Goal: Task Accomplishment & Management: Use online tool/utility

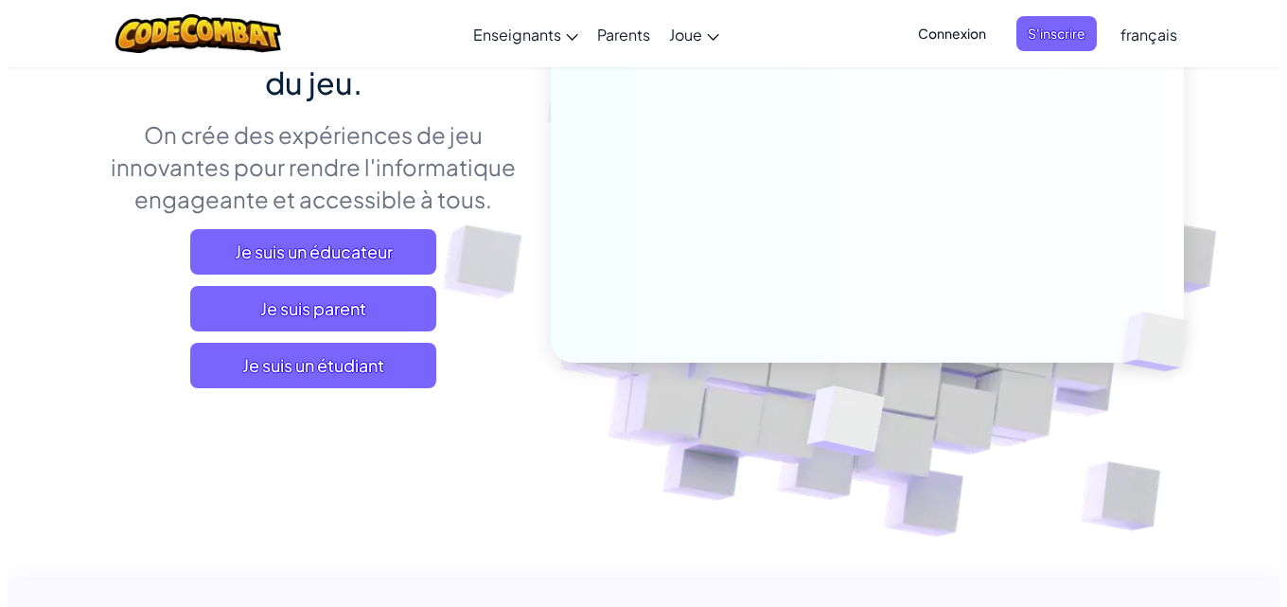
scroll to position [284, 0]
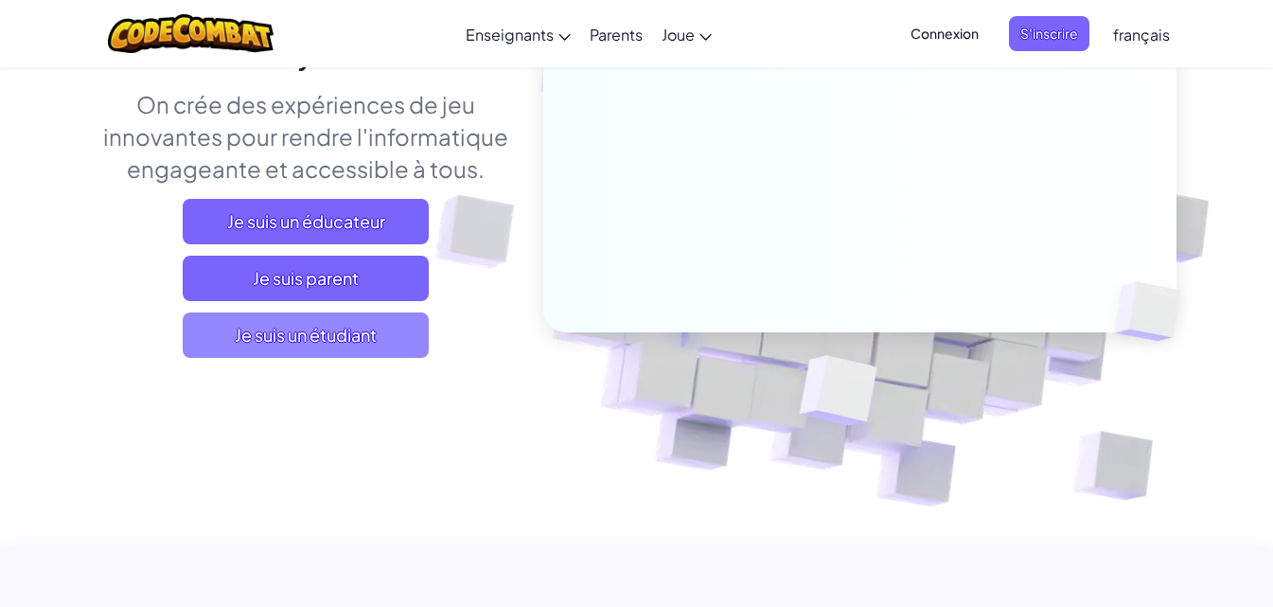
click at [353, 328] on span "Je suis un étudiant" at bounding box center [306, 334] width 246 height 45
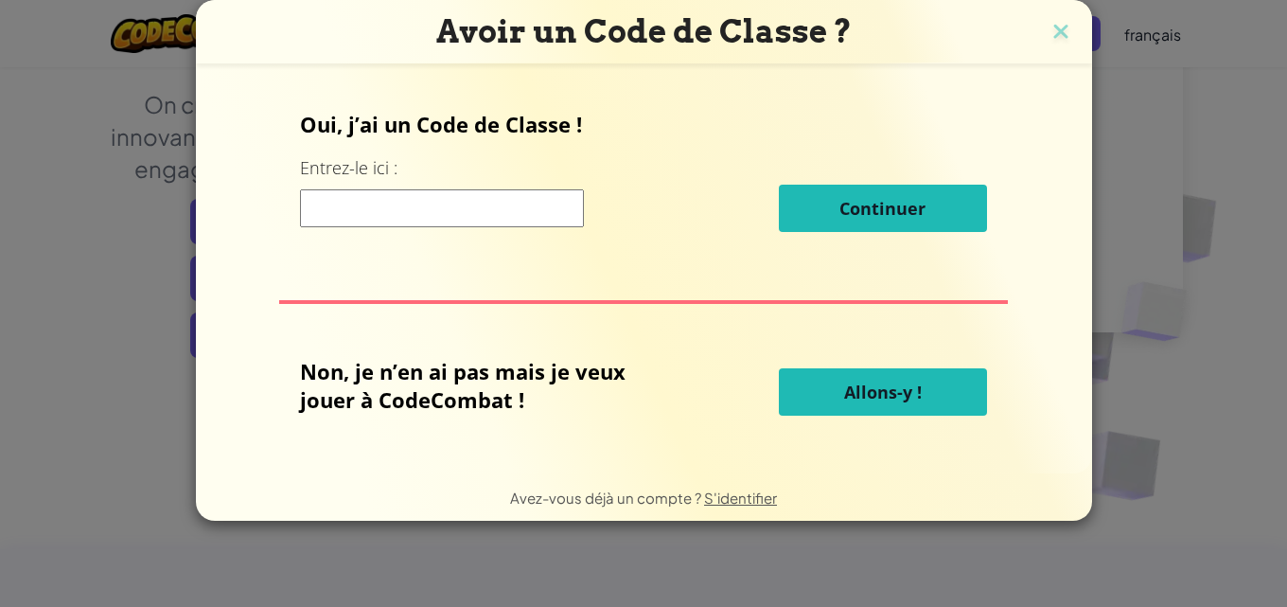
click at [111, 92] on div "Avoir un Code de Classe ? Oui, j’ai un Code de Classe ! Entrez-le ici : Continu…" at bounding box center [643, 303] width 1287 height 607
click at [922, 384] on button "Allons-y !" at bounding box center [883, 391] width 208 height 47
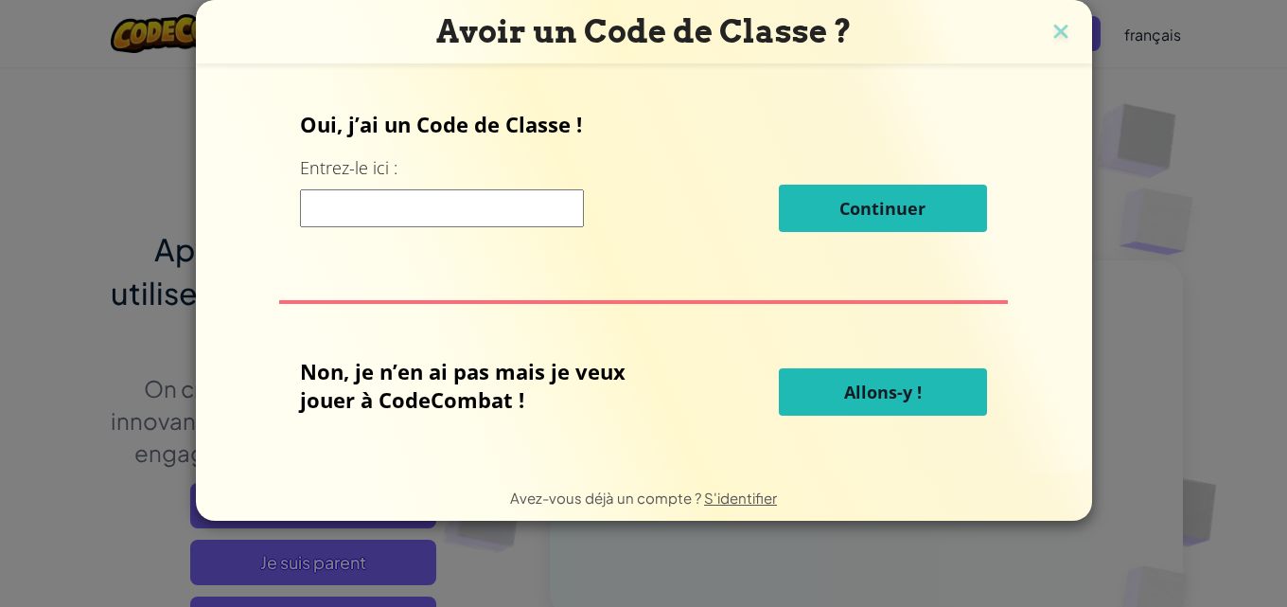
click at [840, 411] on button "Allons-y !" at bounding box center [883, 391] width 208 height 47
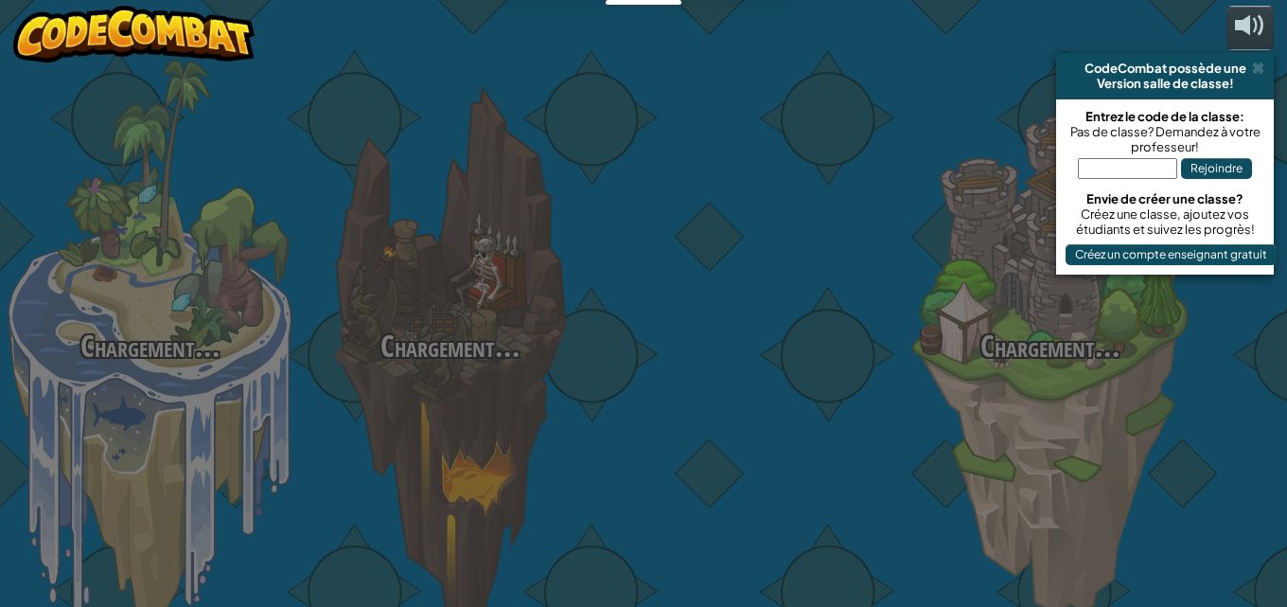
select select "fr"
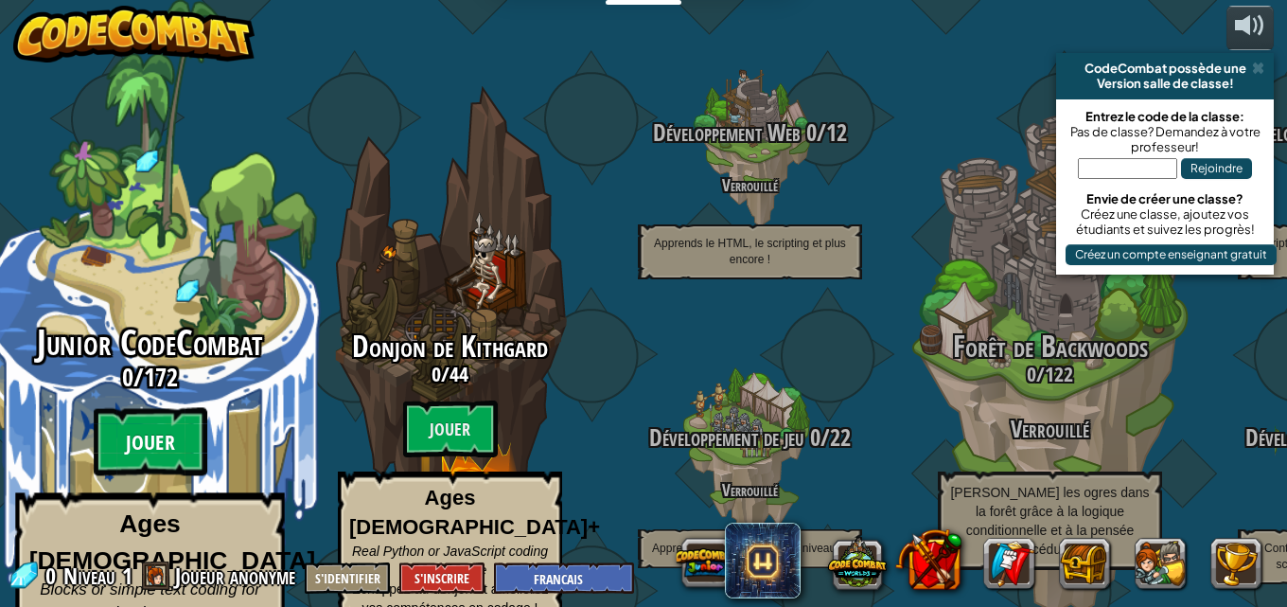
click at [177, 408] on btn "Jouer" at bounding box center [151, 442] width 114 height 68
select select "fr"
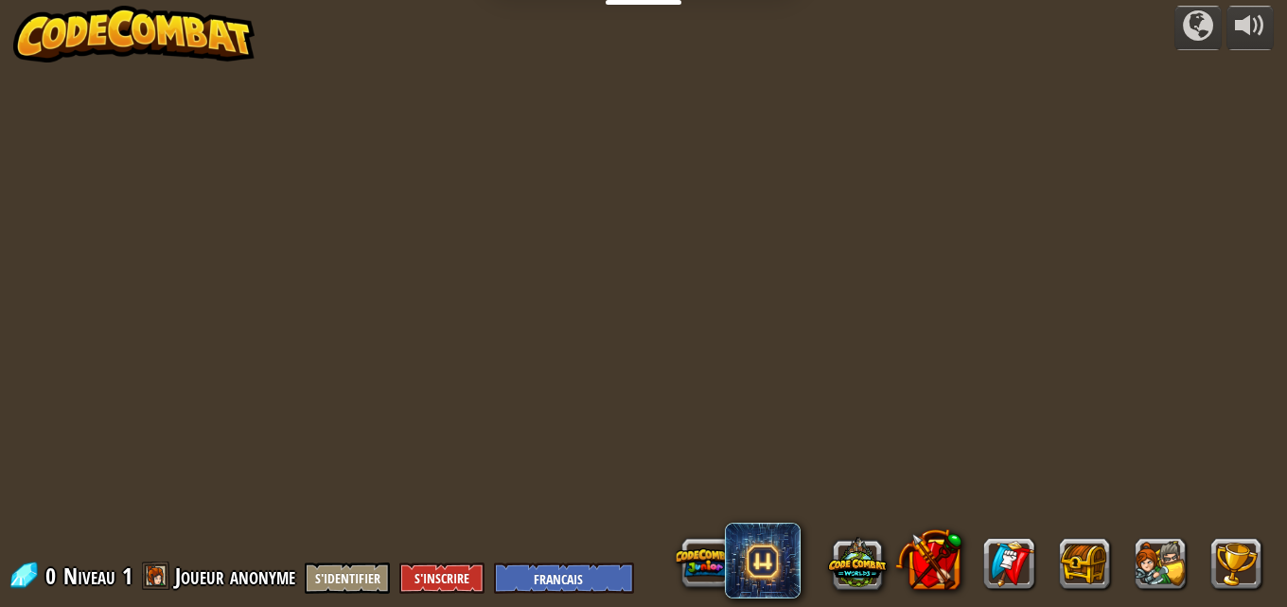
select select "fr"
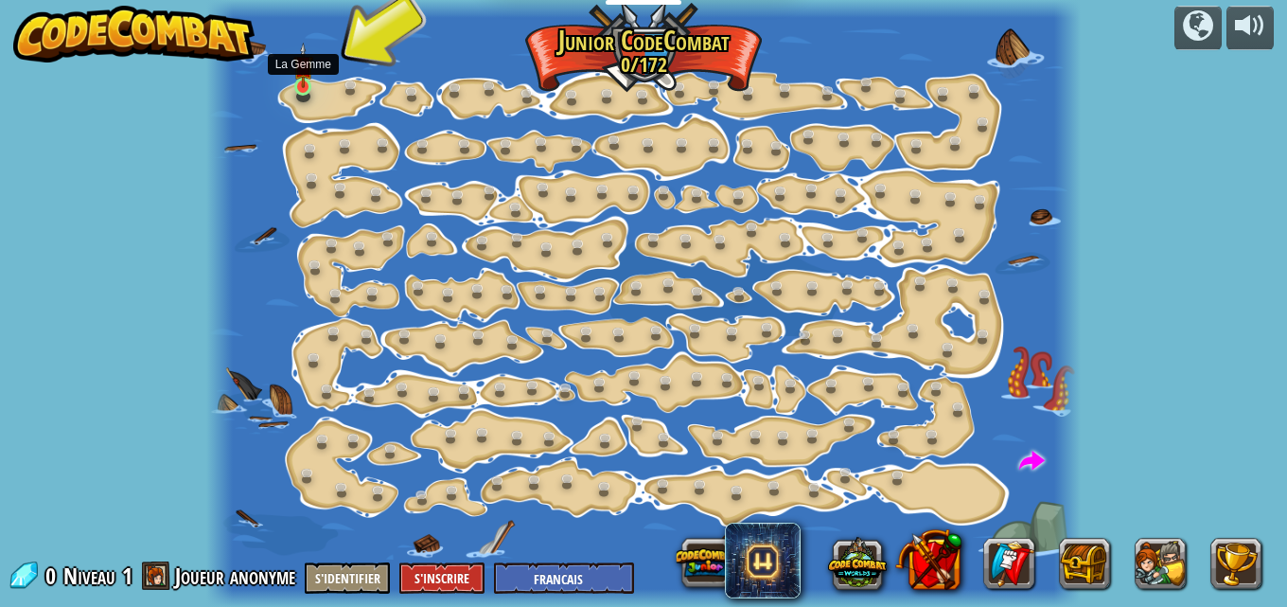
click at [304, 85] on img at bounding box center [303, 66] width 20 height 46
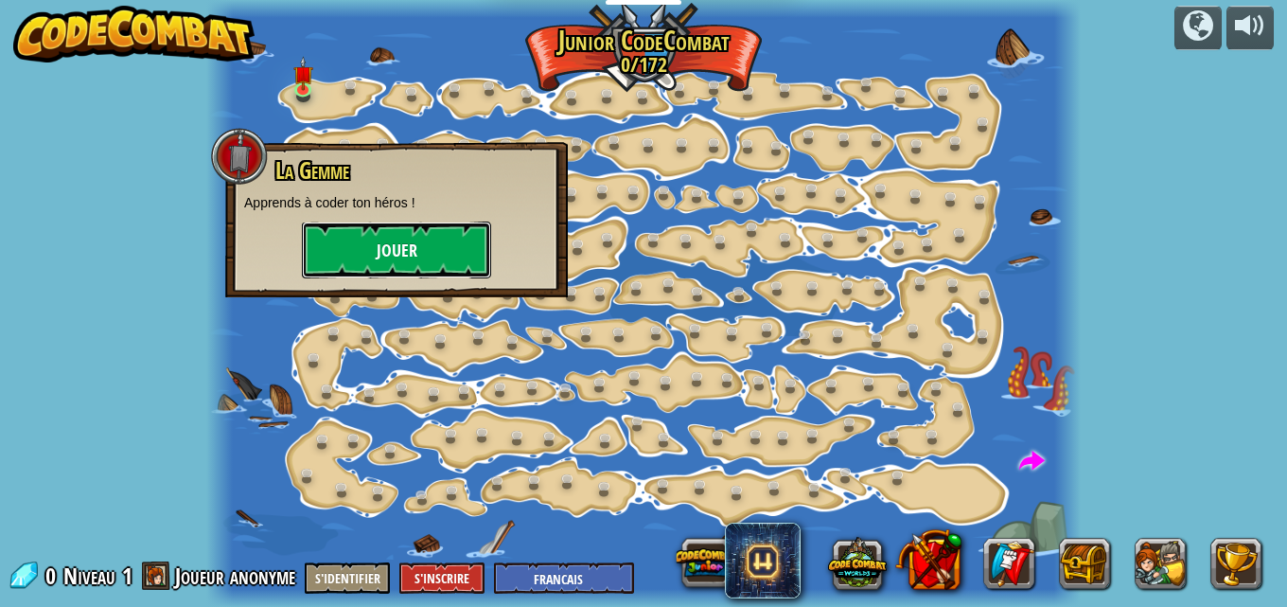
click at [357, 239] on button "Jouer" at bounding box center [396, 249] width 189 height 57
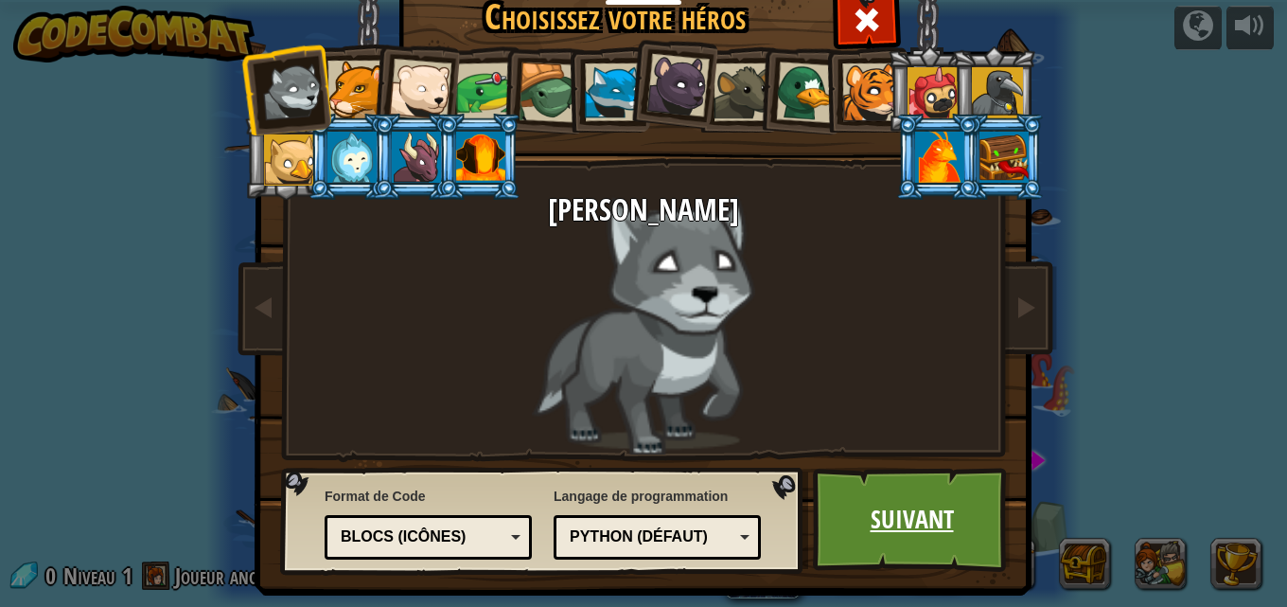
click at [883, 513] on link "Suivant" at bounding box center [912, 519] width 198 height 104
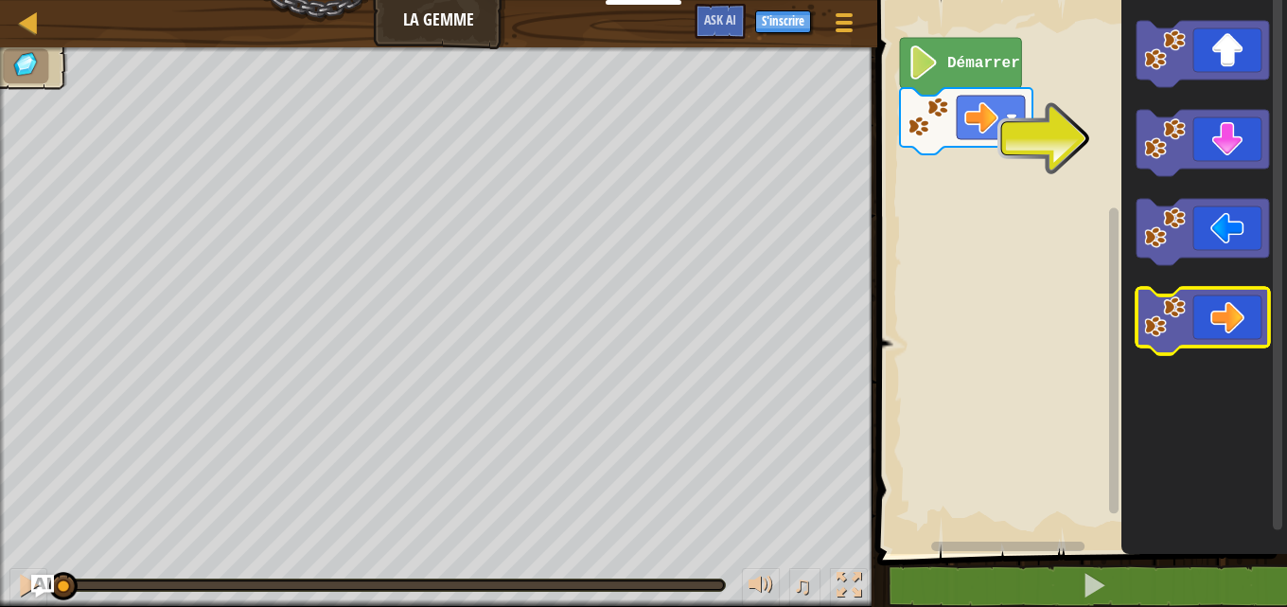
click at [1235, 320] on icon "Espace de travail de Blocky" at bounding box center [1202, 321] width 132 height 66
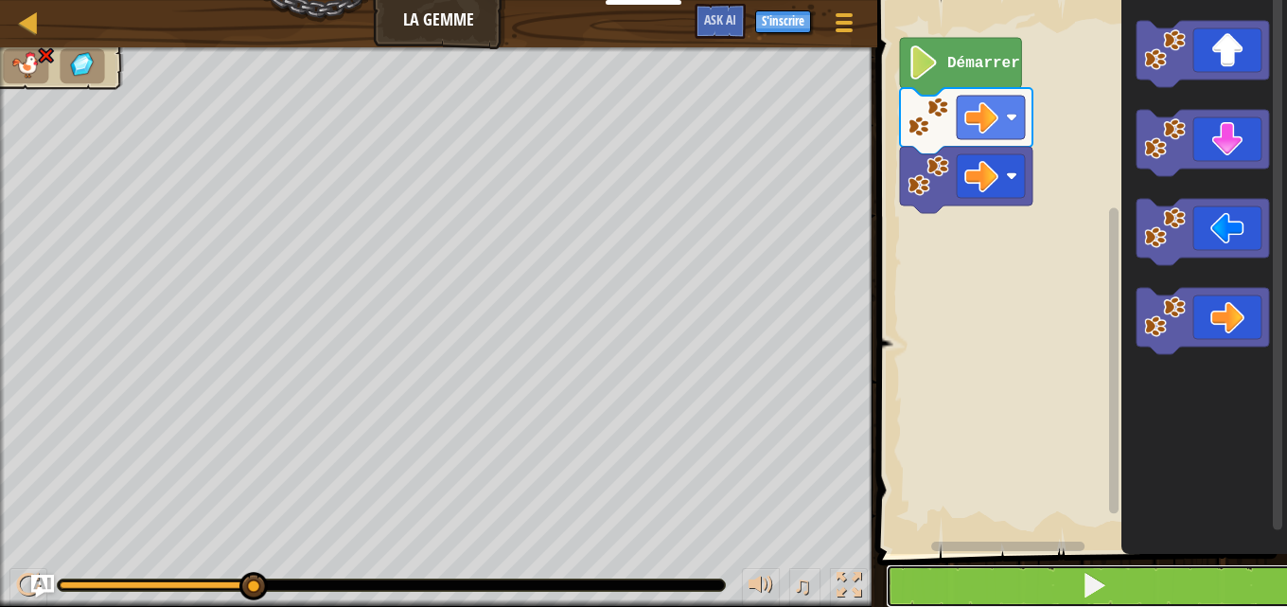
click at [1103, 581] on span at bounding box center [1094, 585] width 26 height 26
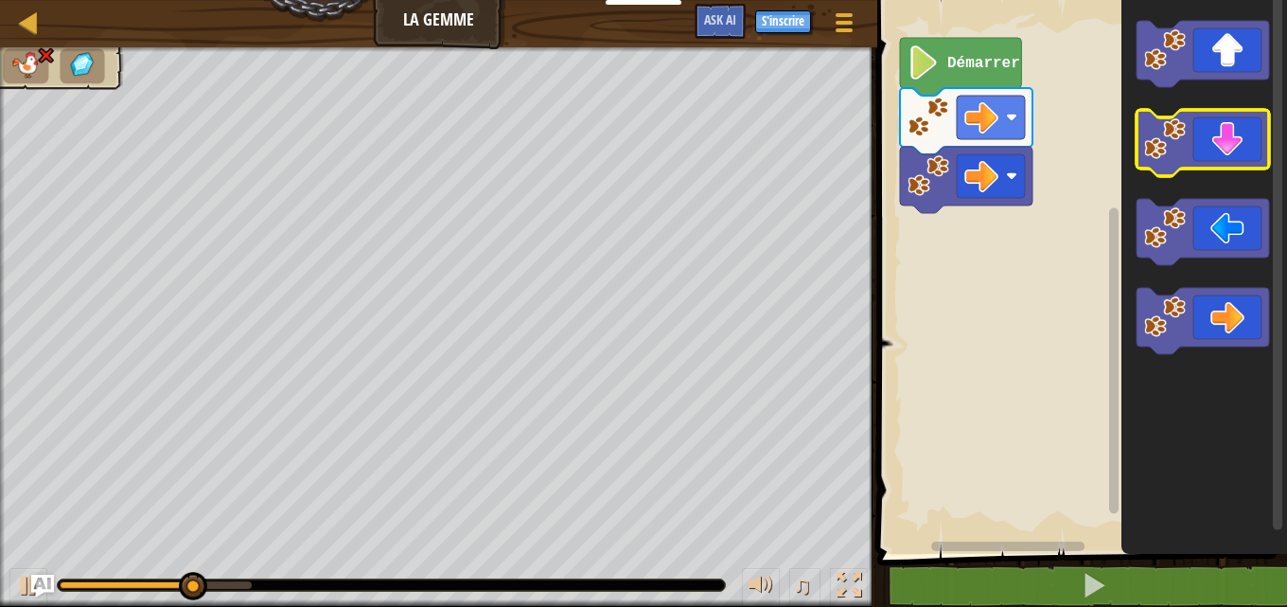
click at [1229, 146] on icon "Espace de travail de Blocky" at bounding box center [1202, 143] width 132 height 66
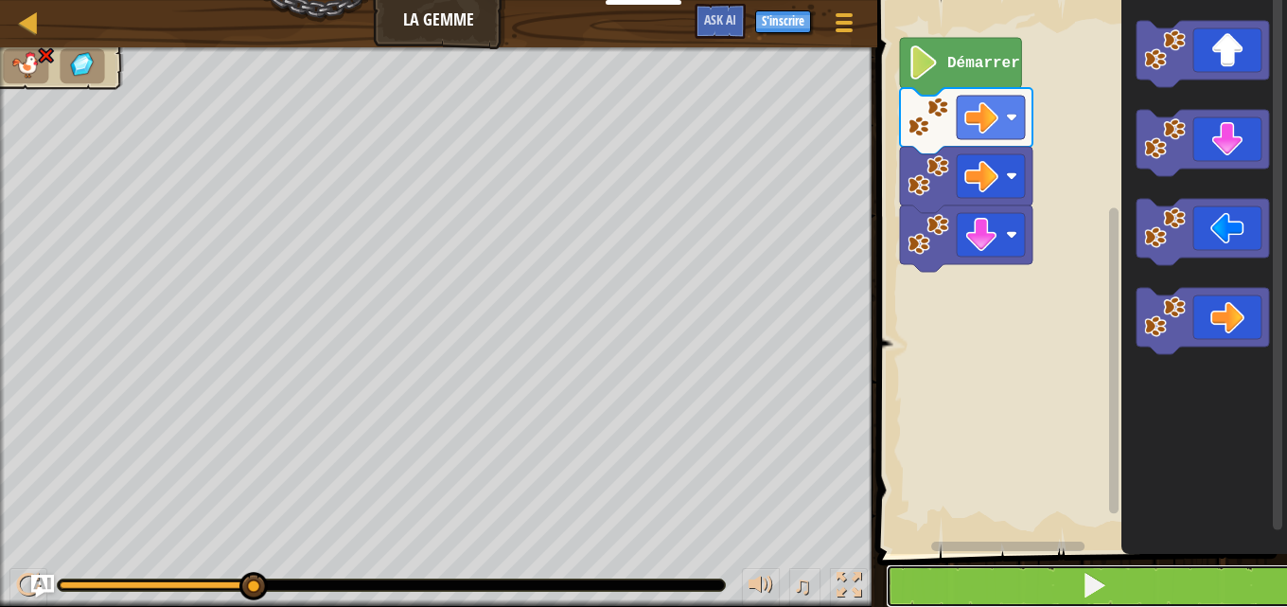
drag, startPoint x: 1130, startPoint y: 584, endPoint x: 1171, endPoint y: 447, distance: 143.1
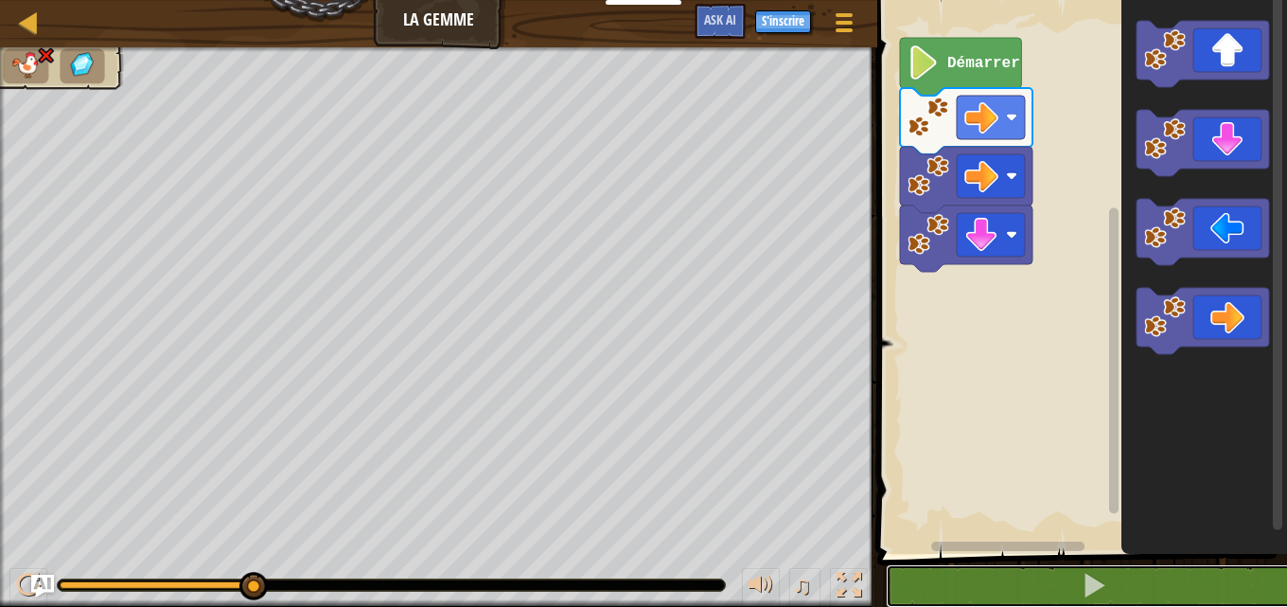
click at [1129, 584] on button at bounding box center [1093, 586] width 415 height 44
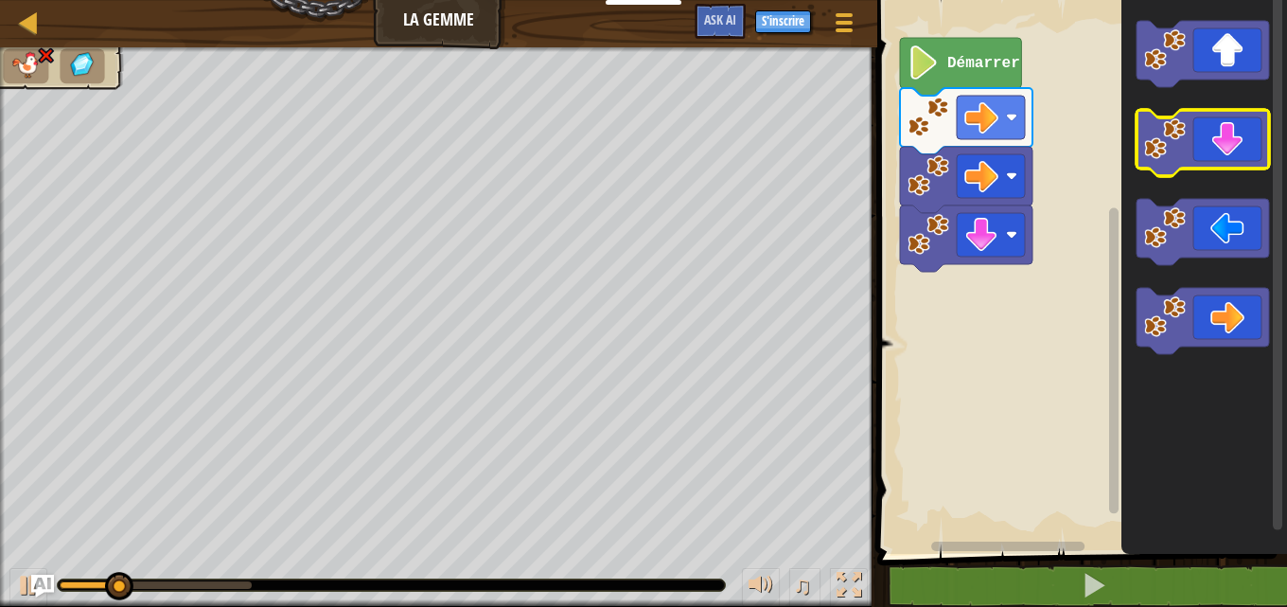
click at [1230, 152] on icon "Espace de travail de Blocky" at bounding box center [1202, 143] width 132 height 66
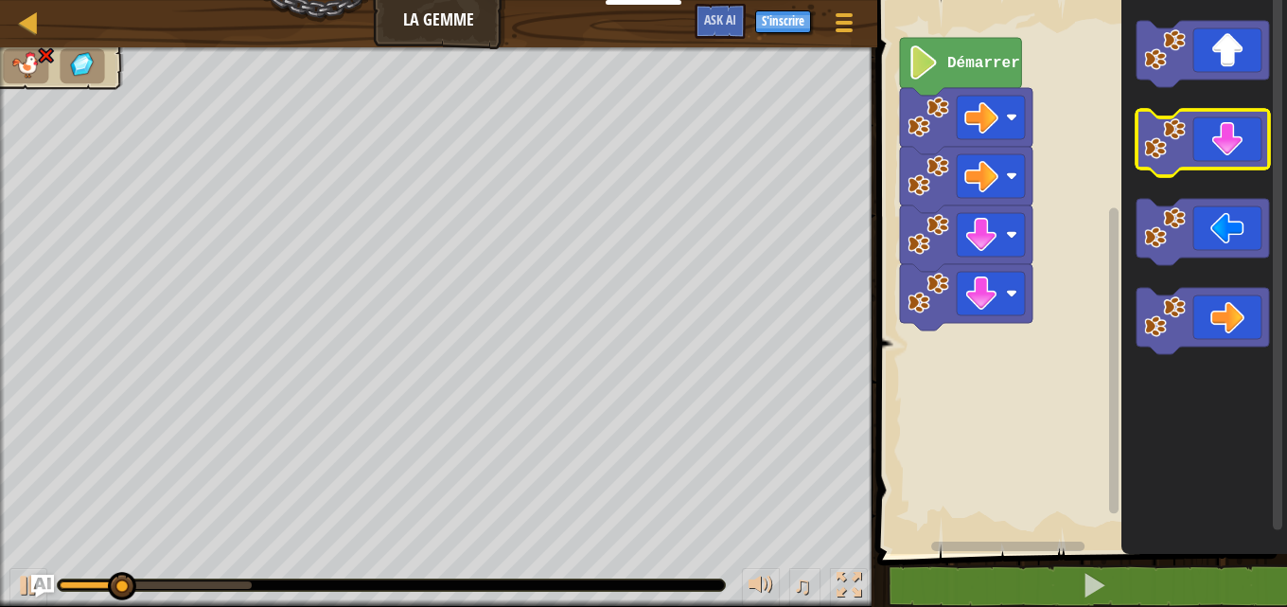
click at [1230, 152] on icon "Espace de travail de Blocky" at bounding box center [1202, 143] width 132 height 66
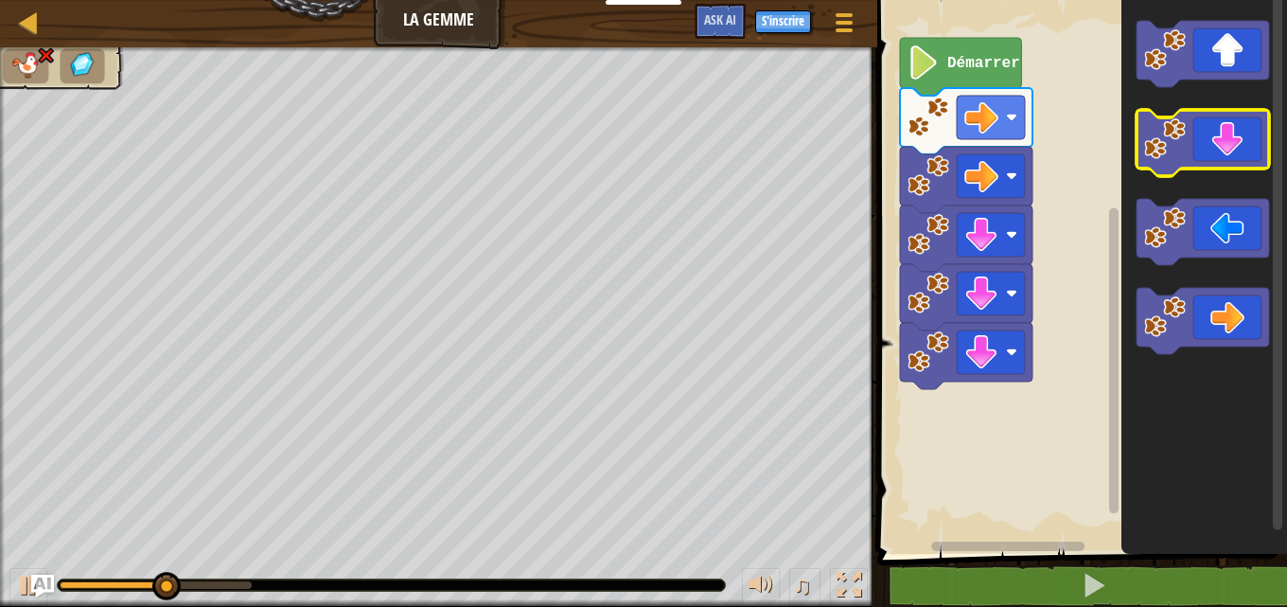
click at [1230, 152] on icon "Espace de travail de Blocky" at bounding box center [1202, 143] width 132 height 66
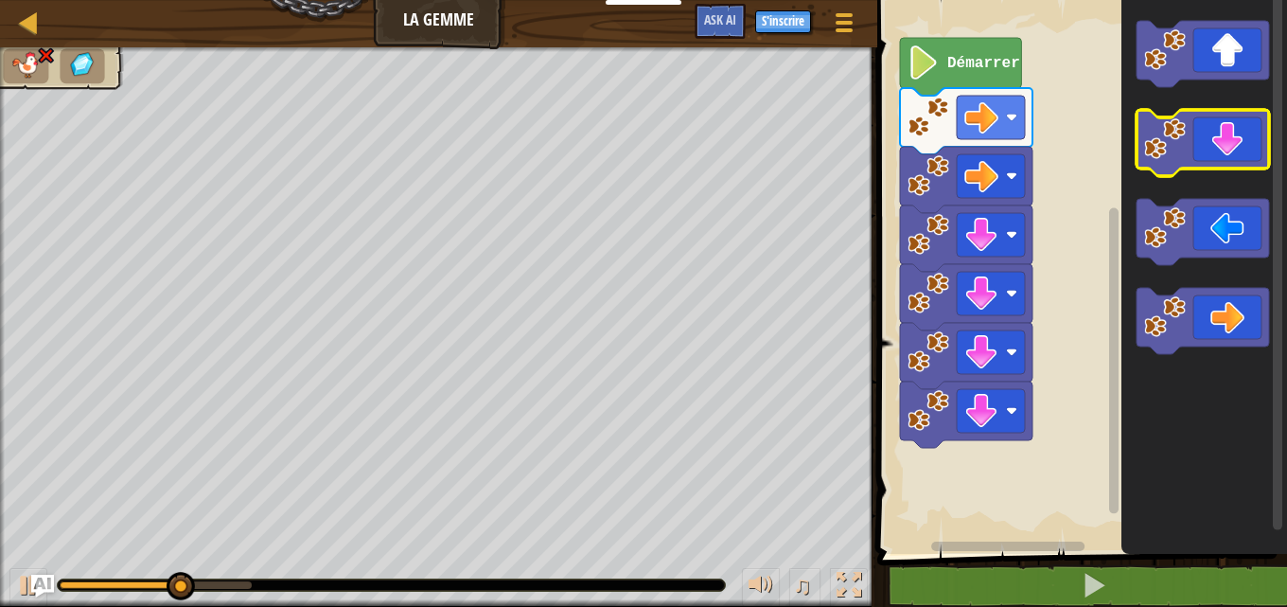
click at [1230, 152] on icon "Espace de travail de Blocky" at bounding box center [1202, 143] width 132 height 66
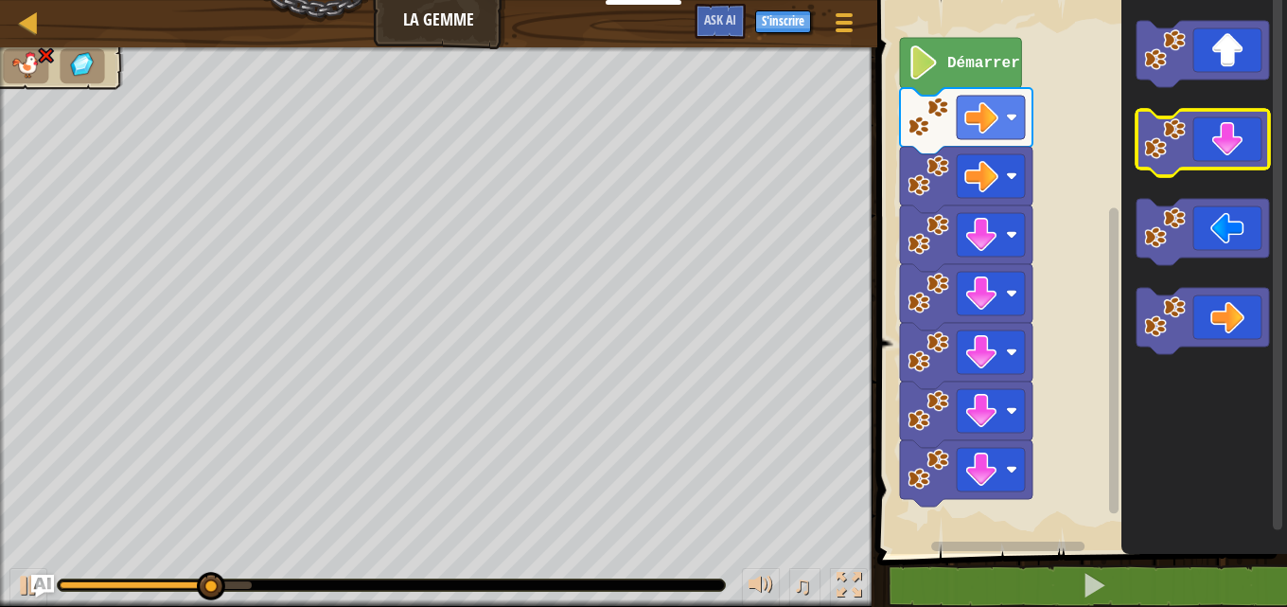
click at [1230, 152] on icon "Espace de travail de Blocky" at bounding box center [1202, 143] width 132 height 66
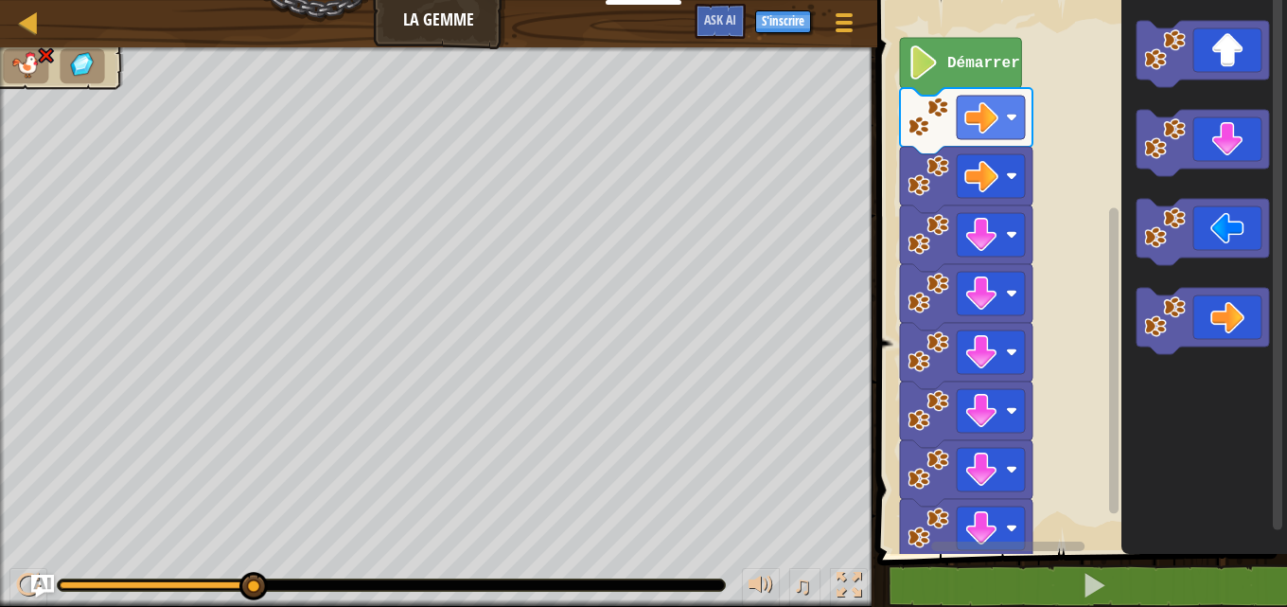
drag, startPoint x: 254, startPoint y: 581, endPoint x: 396, endPoint y: 552, distance: 145.9
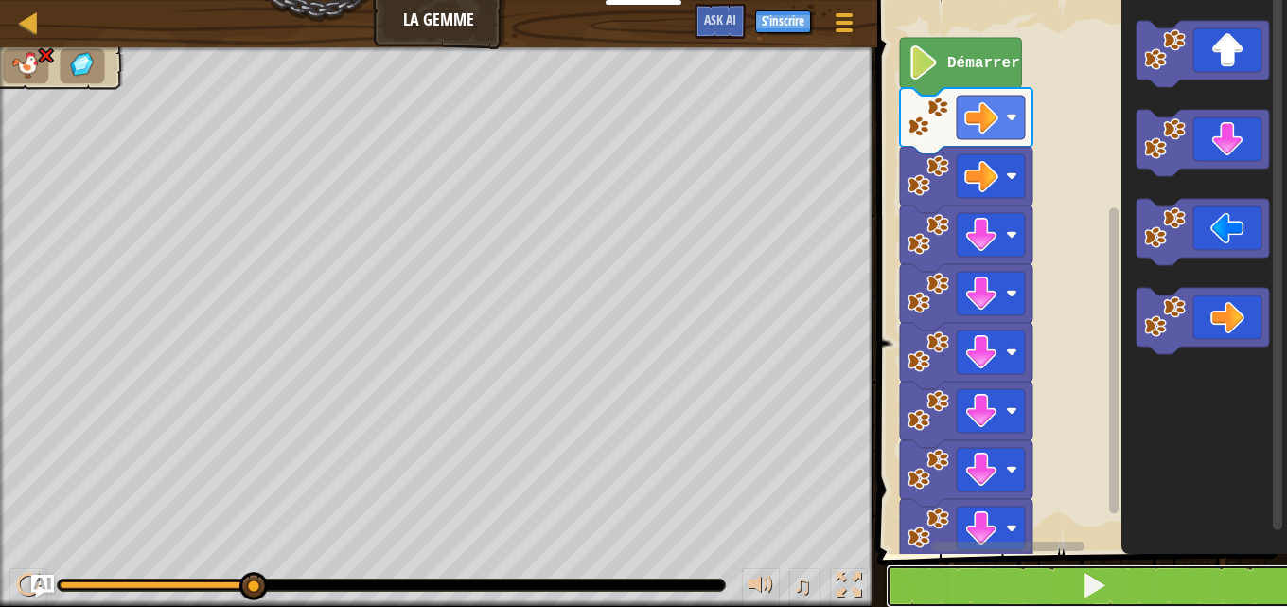
click at [1028, 581] on button at bounding box center [1093, 586] width 415 height 44
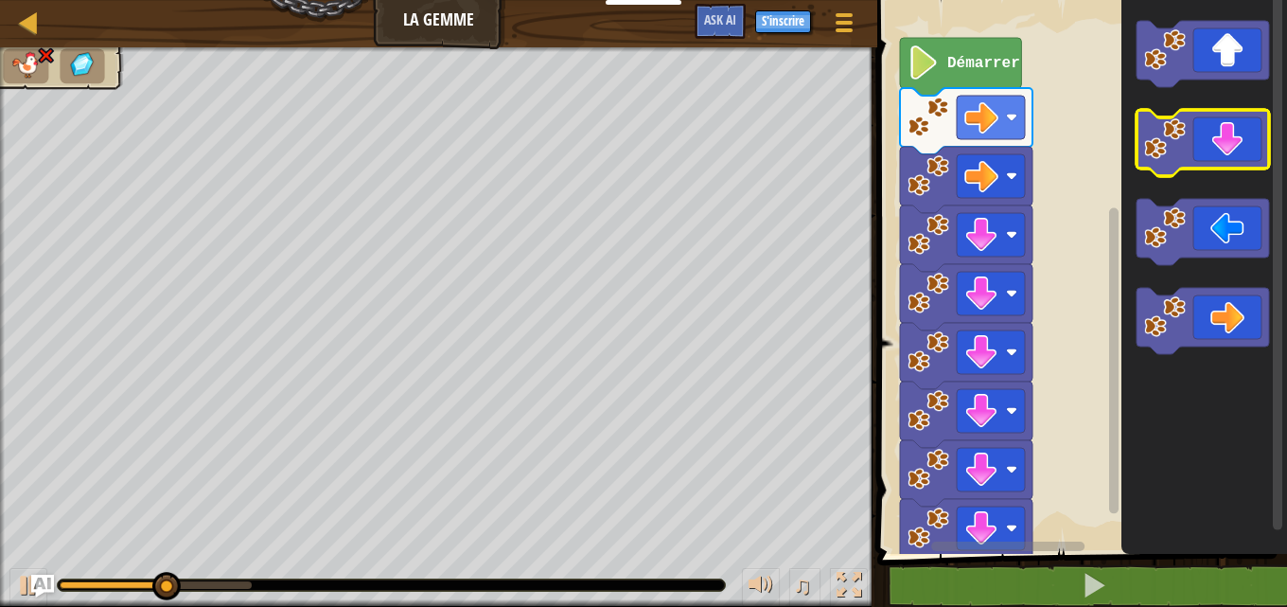
click at [1231, 167] on g "Espace de travail de Blocky" at bounding box center [1202, 143] width 132 height 66
